Goal: Information Seeking & Learning: Find specific fact

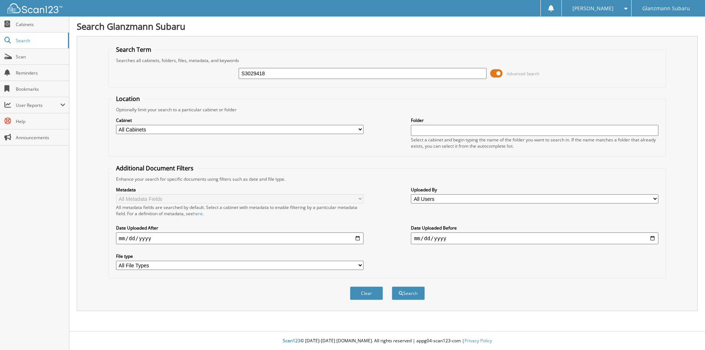
type input "S3029418"
click at [392, 286] on button "Search" at bounding box center [408, 293] width 33 height 14
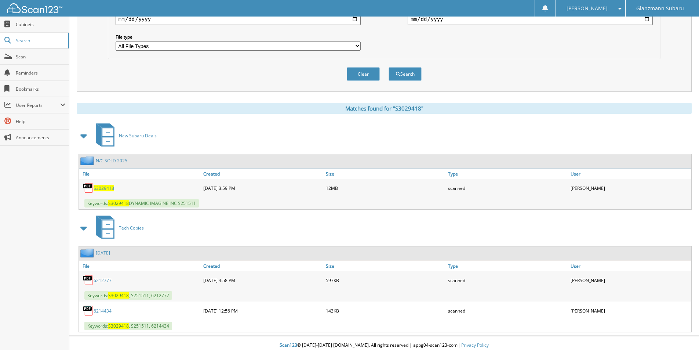
scroll to position [224, 0]
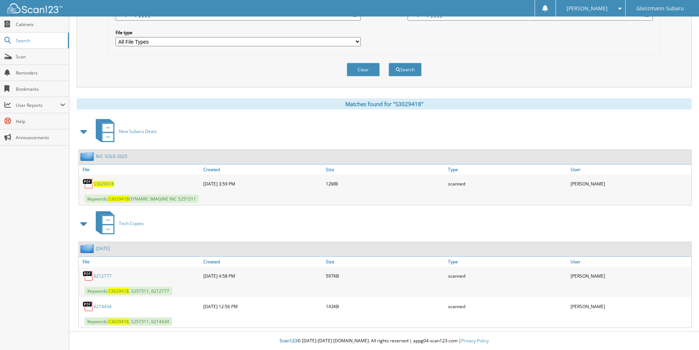
click at [99, 184] on span "S3029418" at bounding box center [104, 184] width 21 height 6
click at [31, 44] on link "Search" at bounding box center [34, 41] width 69 height 16
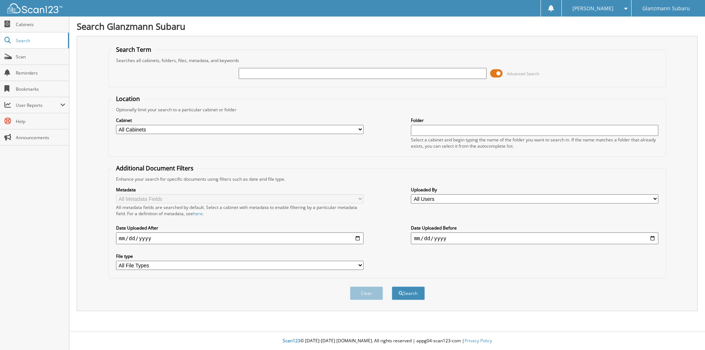
click at [496, 73] on span at bounding box center [496, 73] width 12 height 11
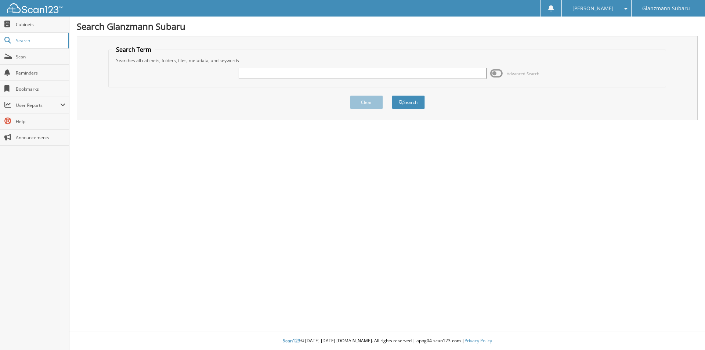
click at [247, 72] on input "text" at bounding box center [362, 73] width 247 height 11
type input "6216192"
click at [392, 95] on button "Search" at bounding box center [408, 102] width 33 height 14
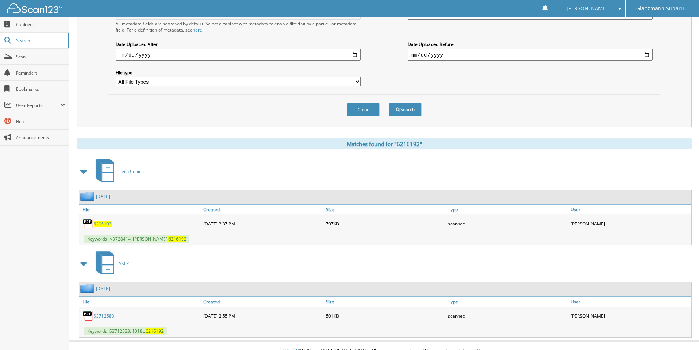
scroll to position [193, 0]
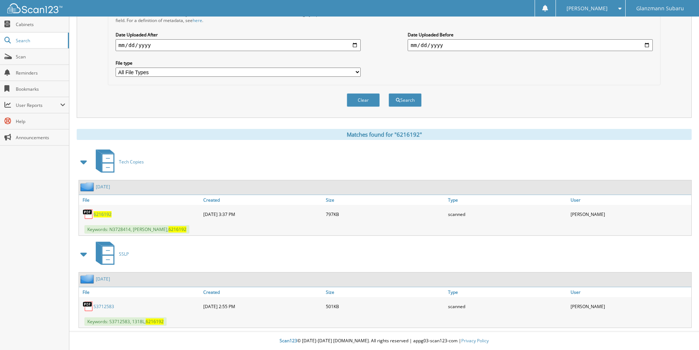
click at [108, 308] on link "S3712583" at bounding box center [104, 306] width 21 height 6
